Goal: Transaction & Acquisition: Purchase product/service

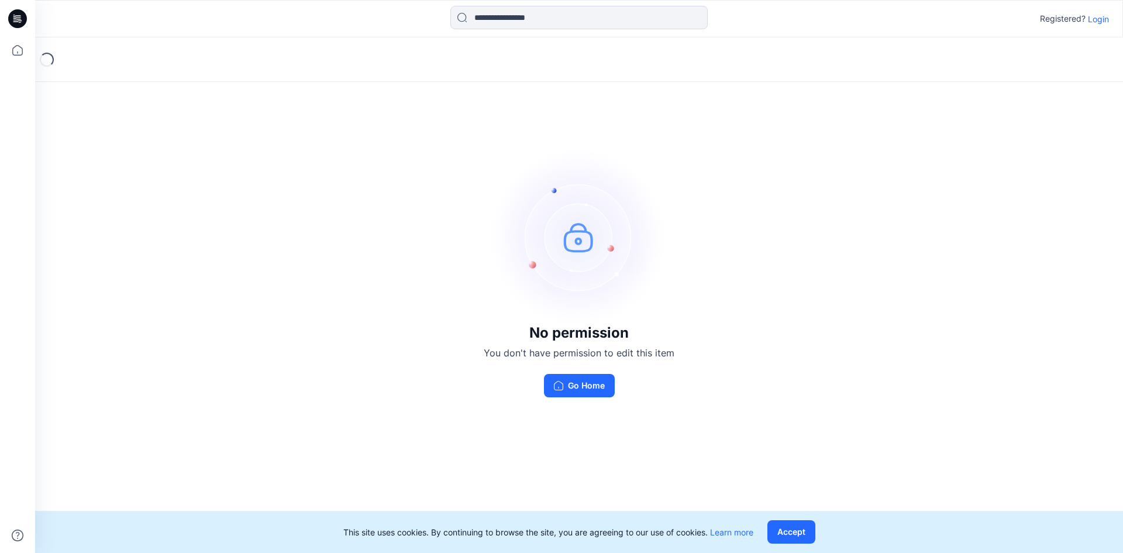
click at [1090, 18] on p "Login" at bounding box center [1098, 19] width 21 height 12
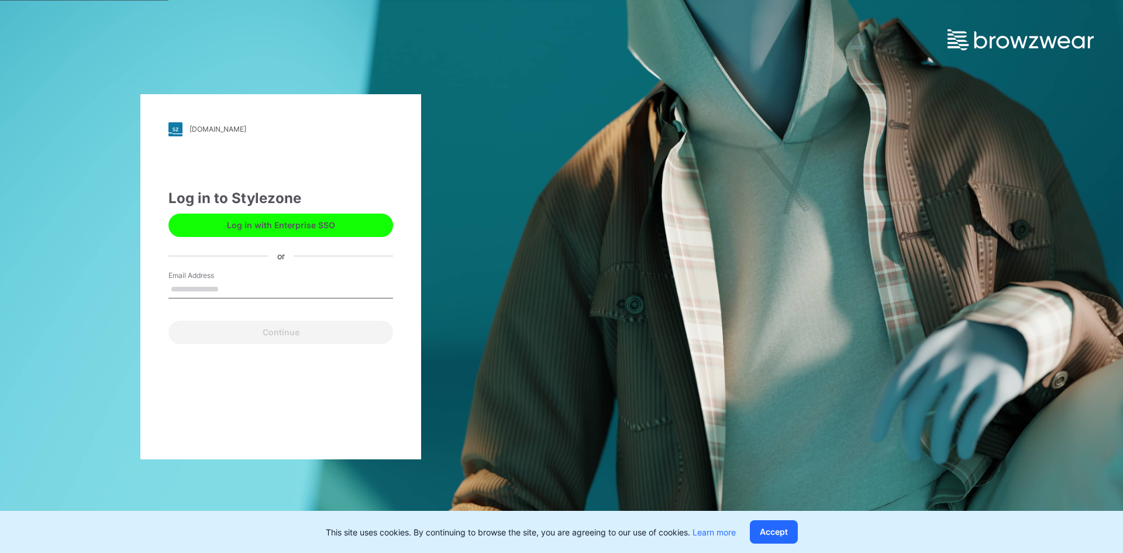
click at [329, 291] on input "Email Address" at bounding box center [280, 290] width 225 height 18
type input "**********"
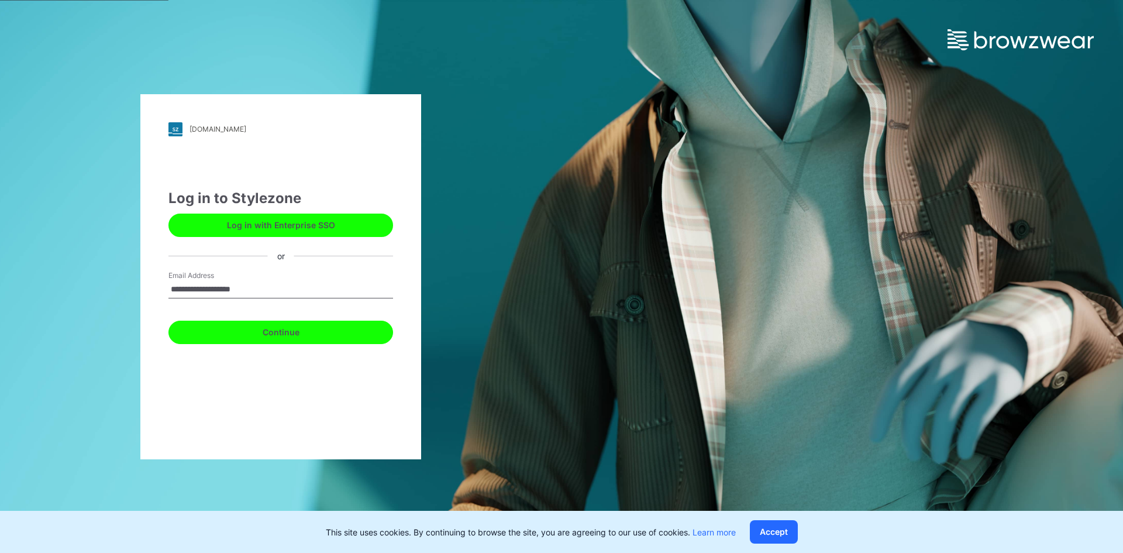
click at [308, 331] on button "Continue" at bounding box center [280, 332] width 225 height 23
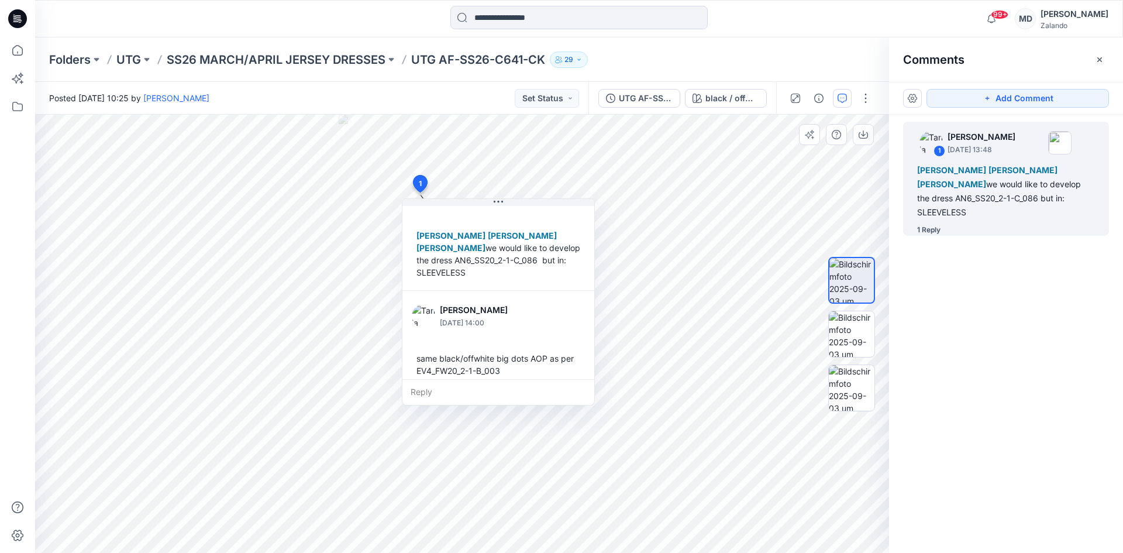
scroll to position [57, 0]
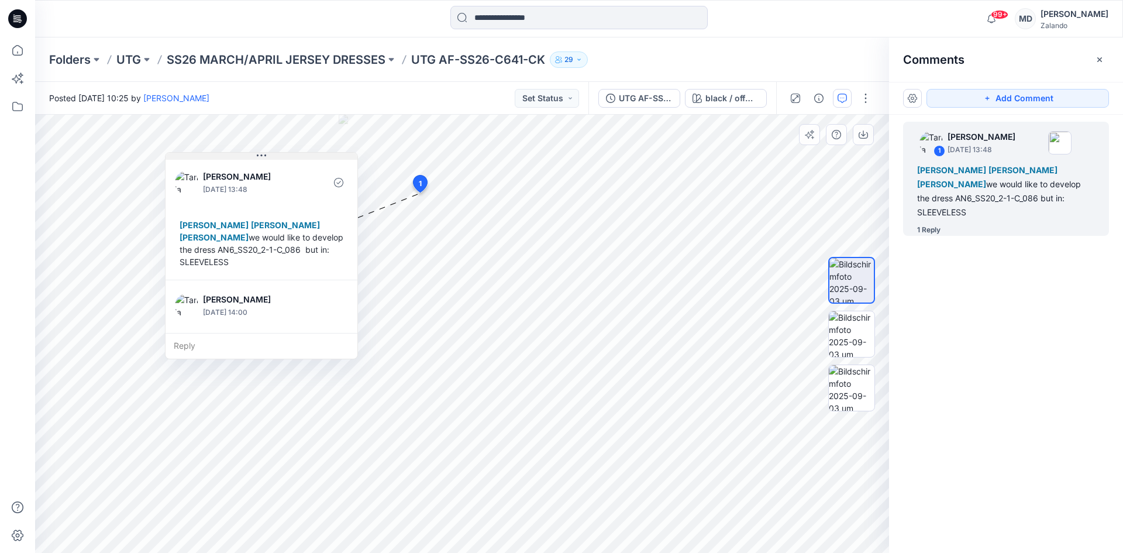
drag, startPoint x: 498, startPoint y: 205, endPoint x: 261, endPoint y: 159, distance: 241.4
click at [261, 159] on icon at bounding box center [261, 155] width 9 height 9
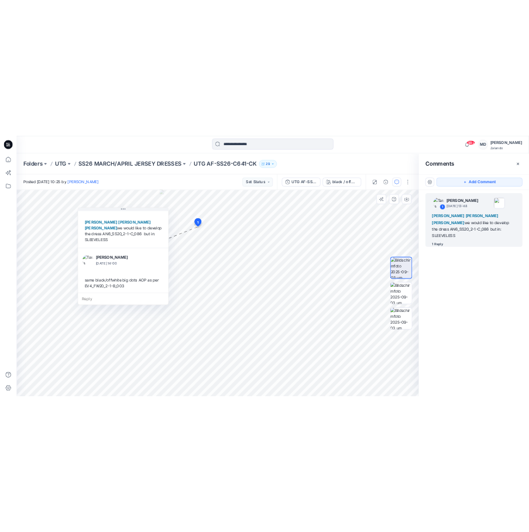
scroll to position [57, 0]
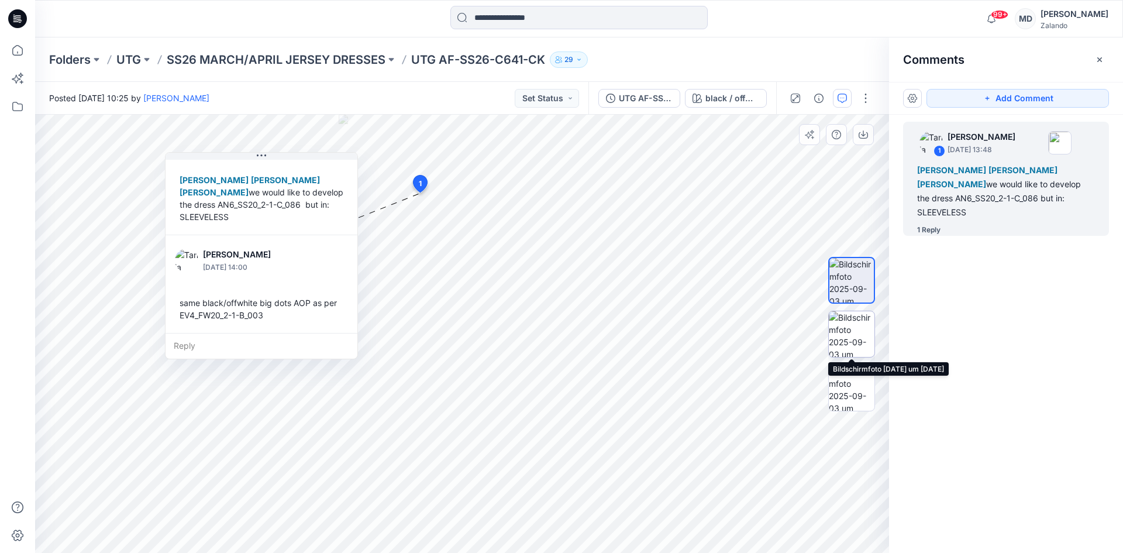
click at [853, 336] on img at bounding box center [852, 334] width 46 height 46
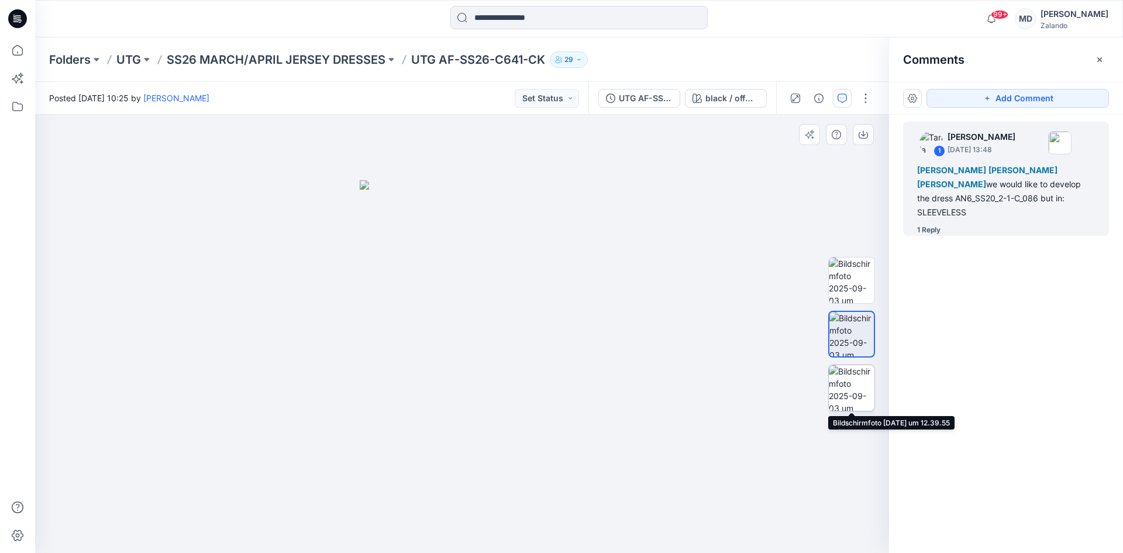
click at [857, 388] on img at bounding box center [852, 388] width 46 height 46
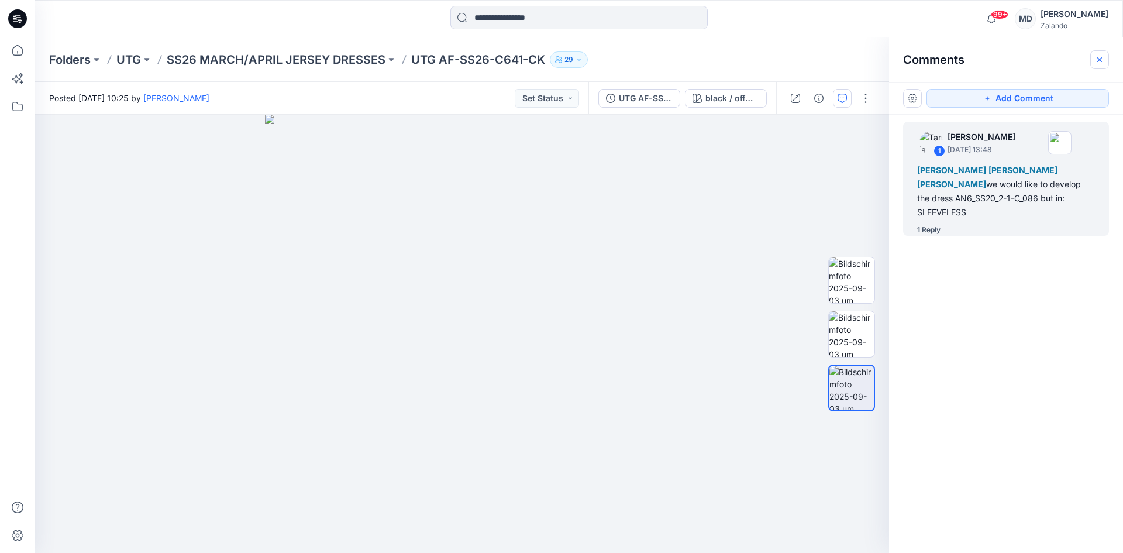
click at [1103, 62] on icon "button" at bounding box center [1099, 59] width 9 height 9
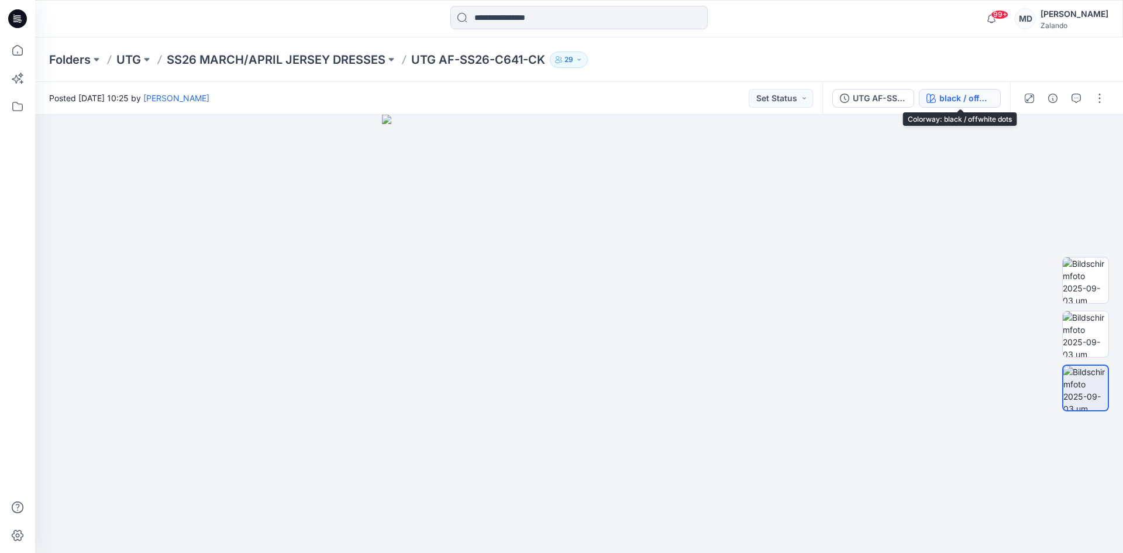
click at [930, 102] on icon "button" at bounding box center [931, 98] width 9 height 9
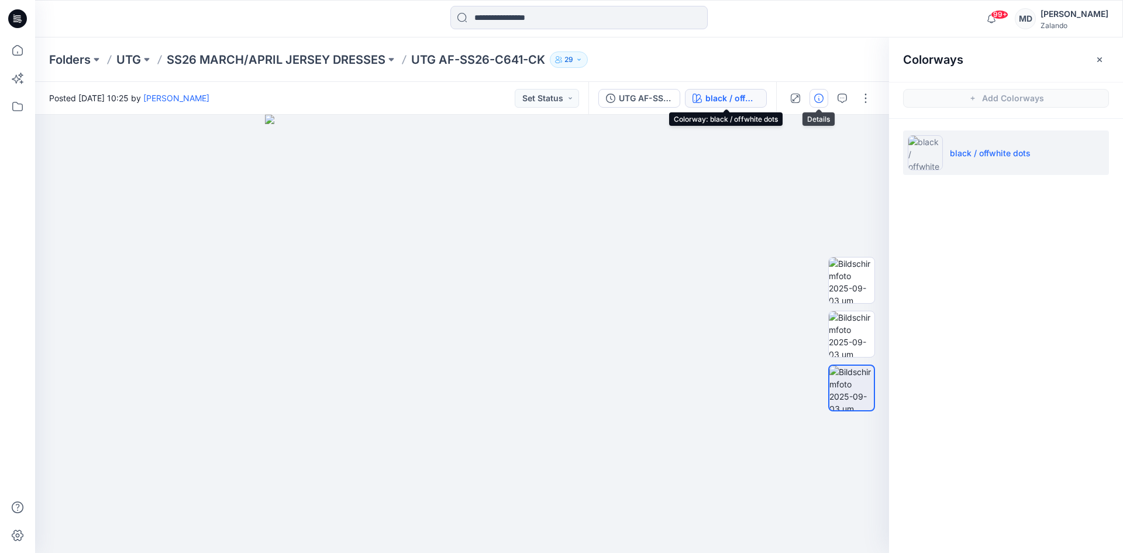
click at [817, 97] on icon "button" at bounding box center [818, 98] width 9 height 9
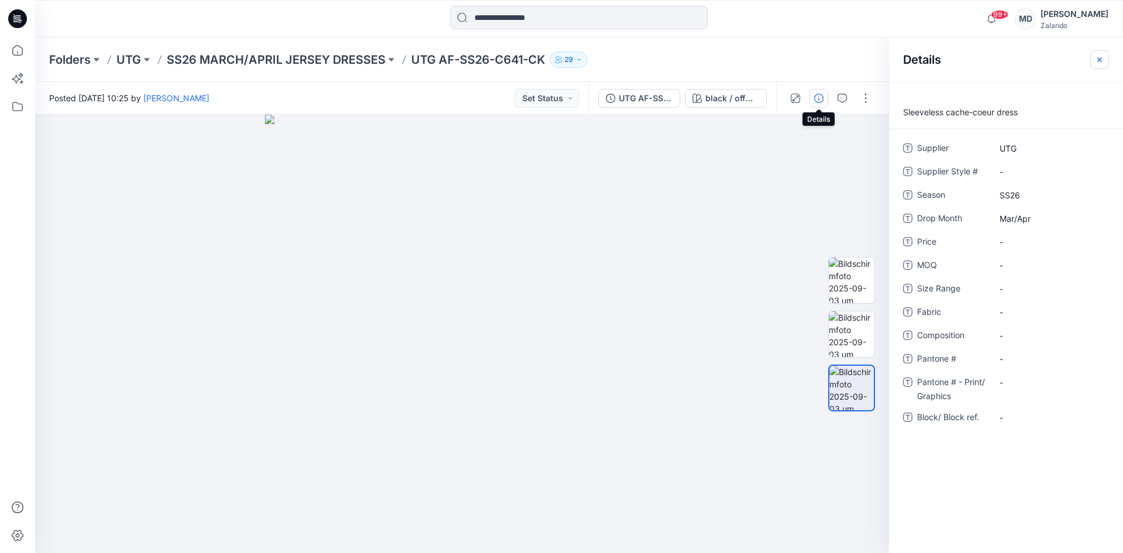
click at [1103, 55] on icon "button" at bounding box center [1099, 59] width 9 height 9
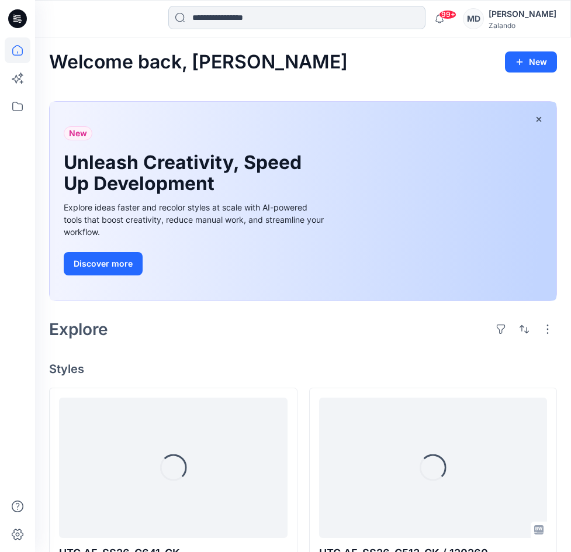
click at [265, 18] on input at bounding box center [296, 17] width 257 height 23
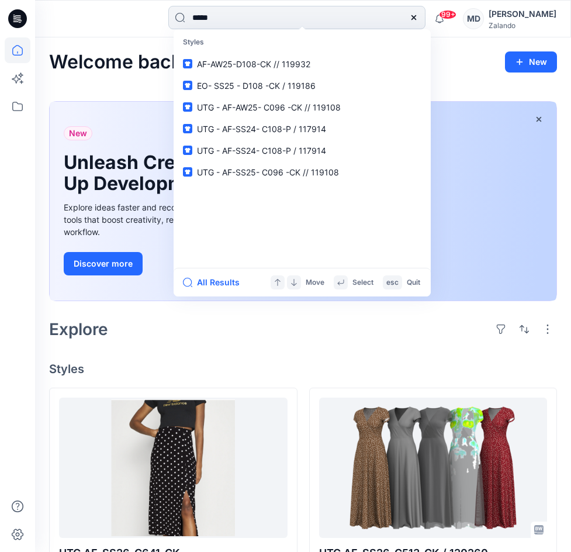
type input "******"
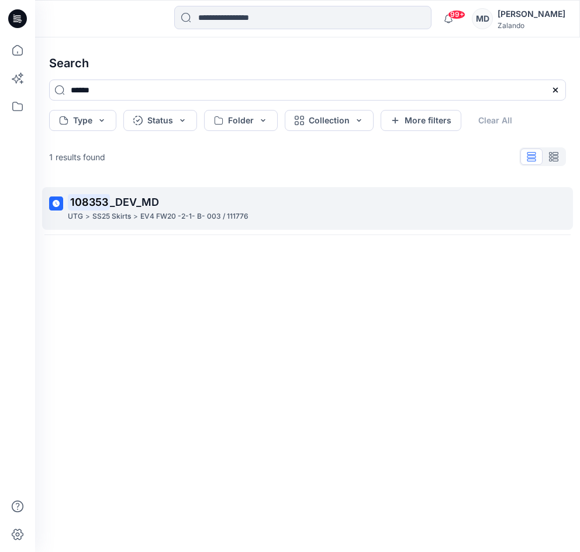
click at [98, 205] on mark "108353" at bounding box center [89, 202] width 42 height 16
